Goal: Information Seeking & Learning: Learn about a topic

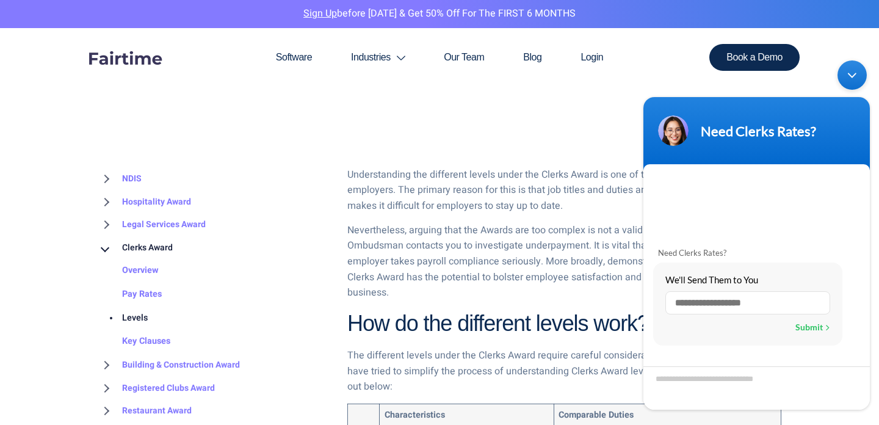
scroll to position [45, 0]
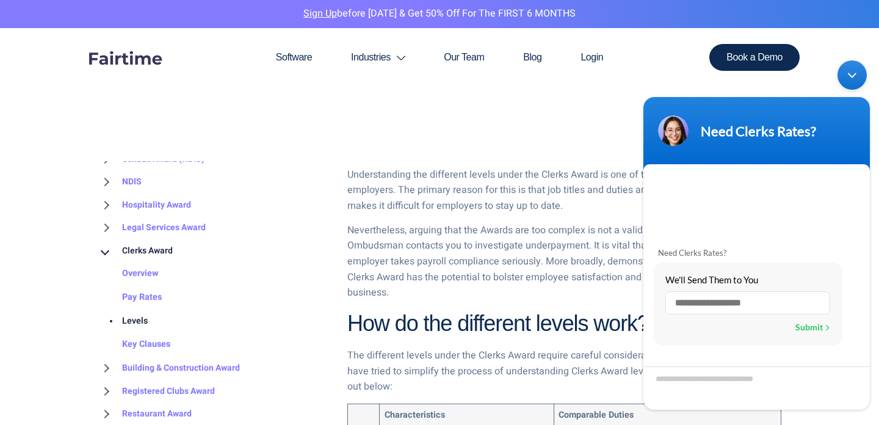
click at [859, 81] on div "Minimize live chat window" at bounding box center [851, 74] width 29 height 29
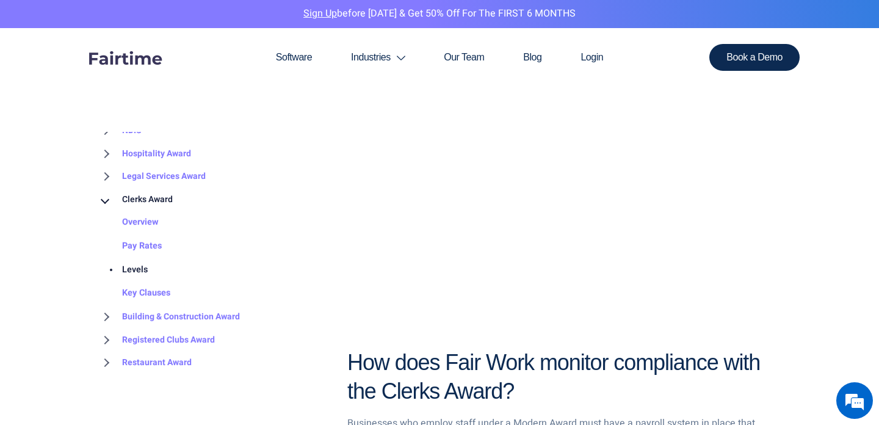
scroll to position [2076, 0]
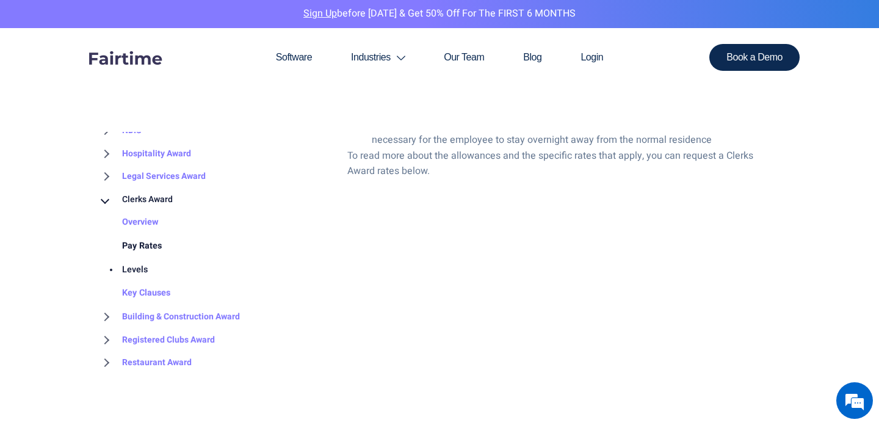
click at [147, 244] on link "Pay Rates" at bounding box center [130, 246] width 64 height 24
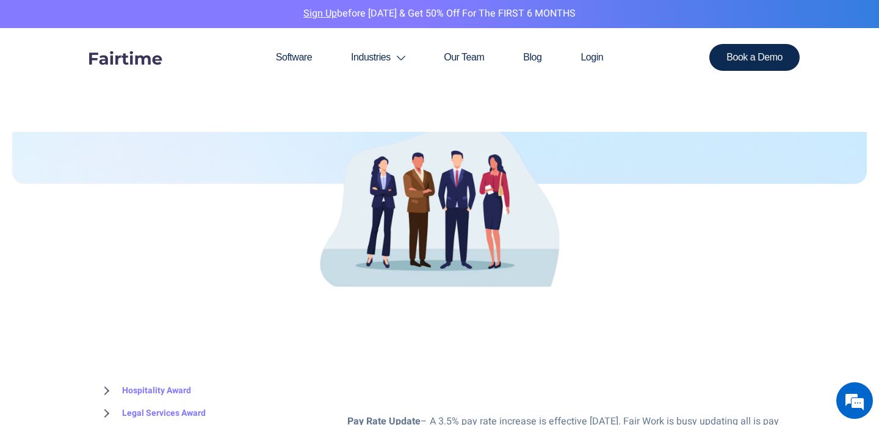
scroll to position [97, 0]
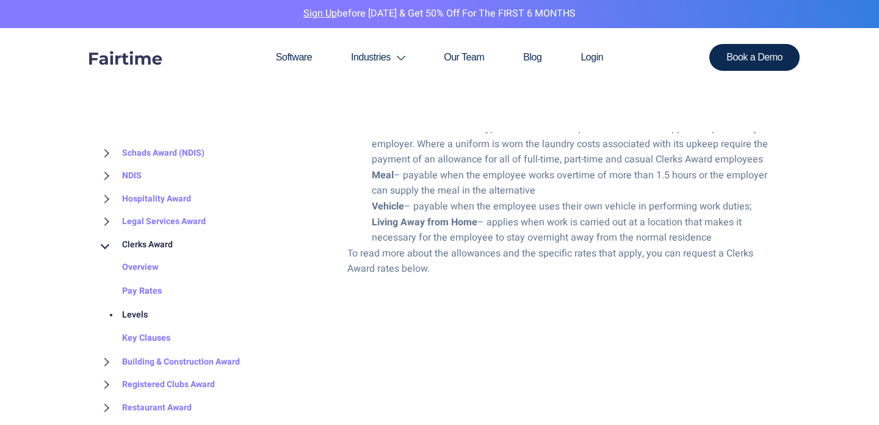
scroll to position [2076, 0]
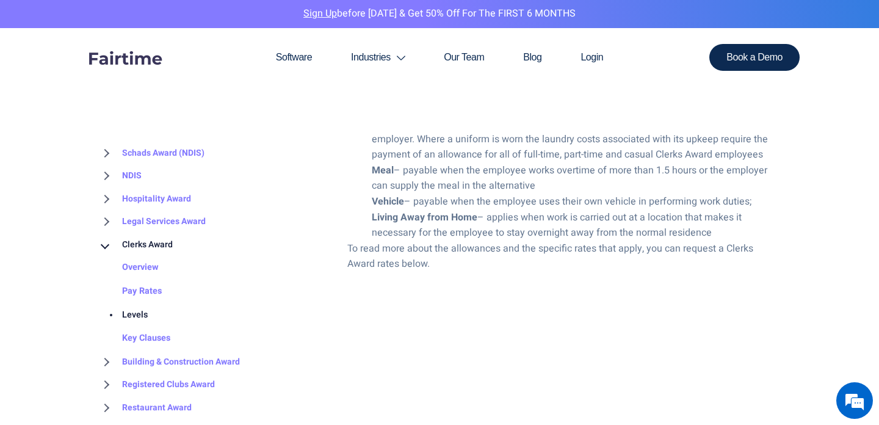
click at [165, 245] on link "Clerks Award" at bounding box center [135, 244] width 75 height 23
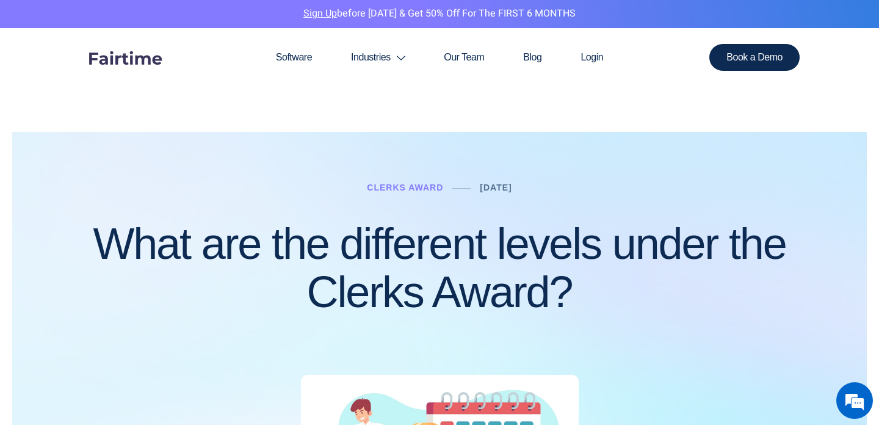
scroll to position [289, 0]
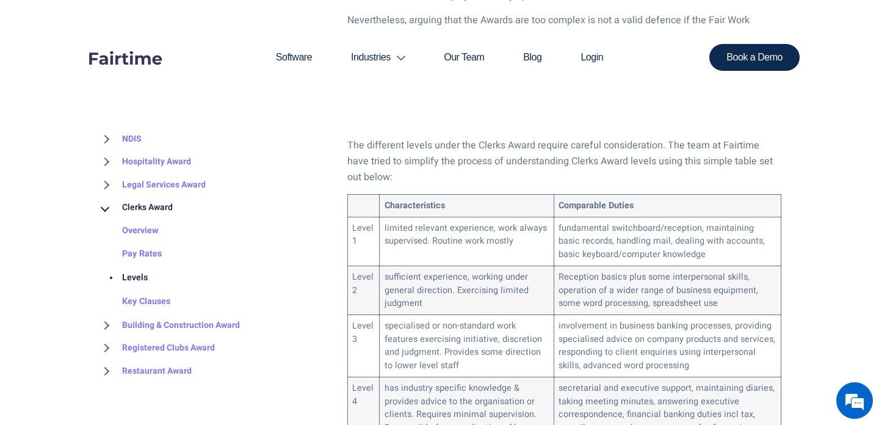
click at [488, 163] on p "The different levels under the Clerks Award require careful consideration. The …" at bounding box center [564, 161] width 434 height 47
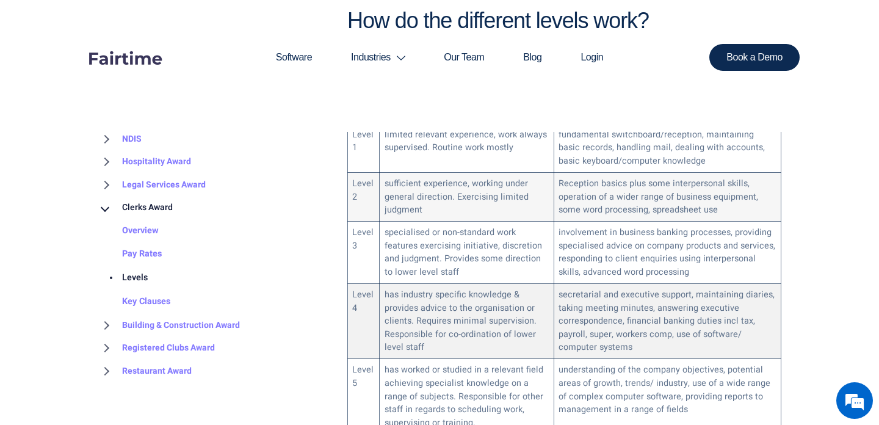
scroll to position [598, 0]
